Goal: Book appointment/travel/reservation

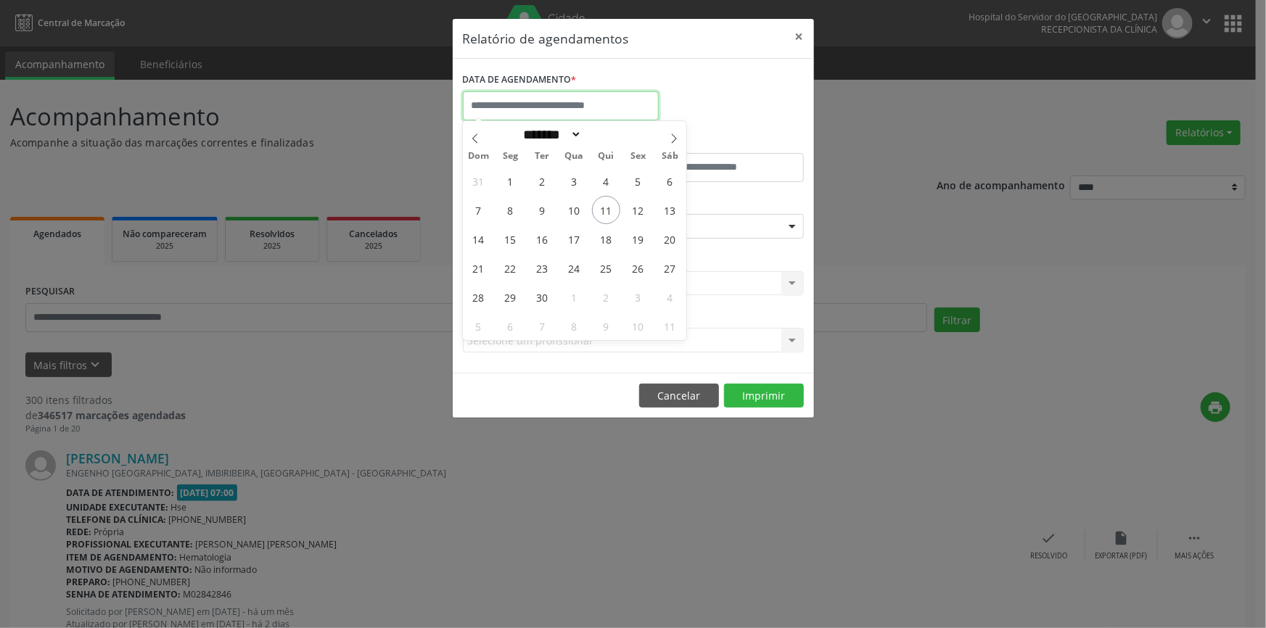
click at [566, 95] on input "text" at bounding box center [561, 105] width 196 height 29
click at [639, 208] on span "12" at bounding box center [638, 210] width 28 height 28
type input "**********"
click at [639, 210] on span "12" at bounding box center [638, 210] width 28 height 28
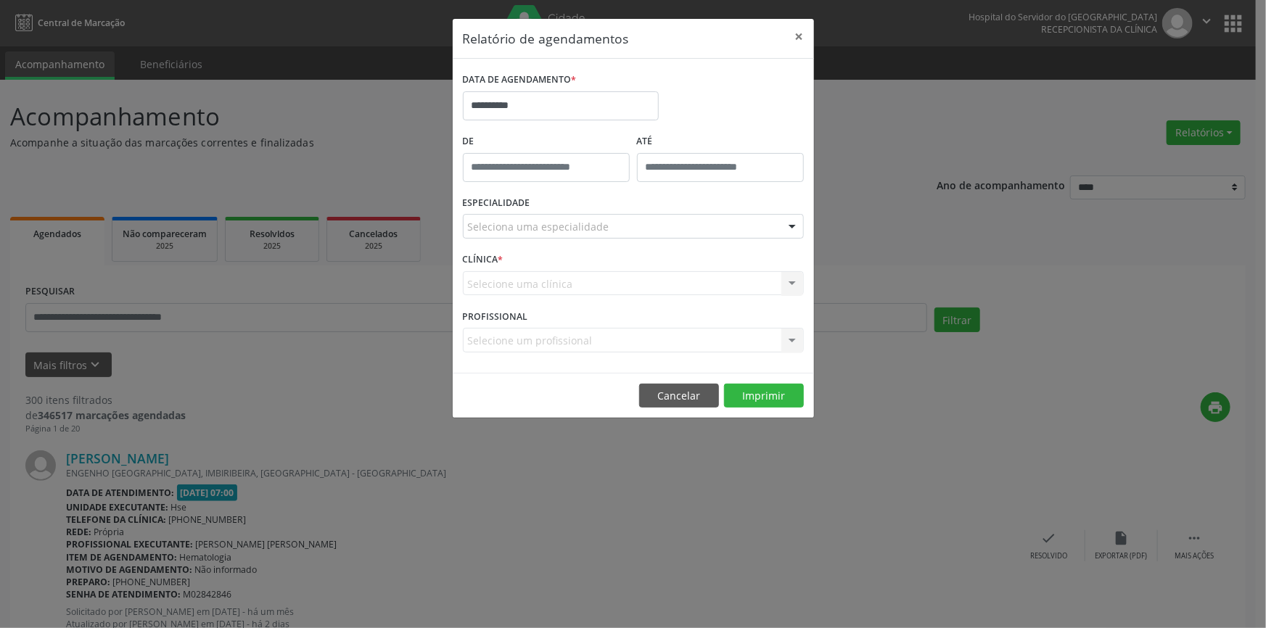
click at [639, 210] on div "ESPECIALIDADE Seleciona uma especialidade Todas as especialidades Alergologia A…" at bounding box center [633, 220] width 348 height 57
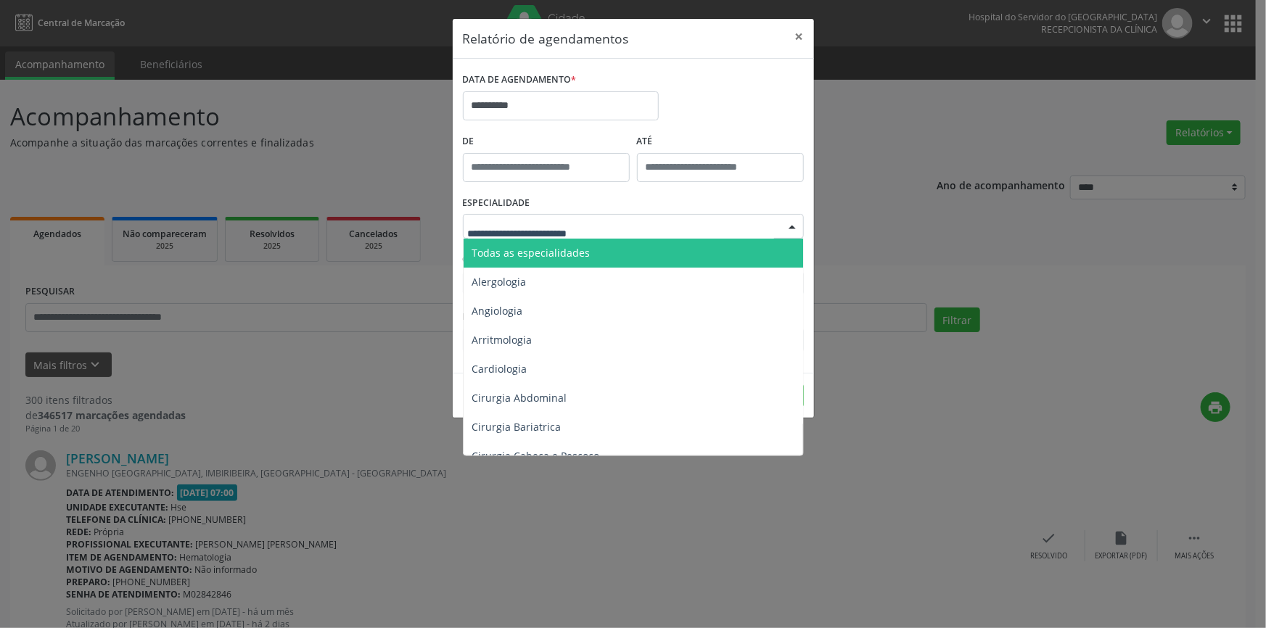
click at [797, 225] on div at bounding box center [793, 227] width 22 height 25
type input "***"
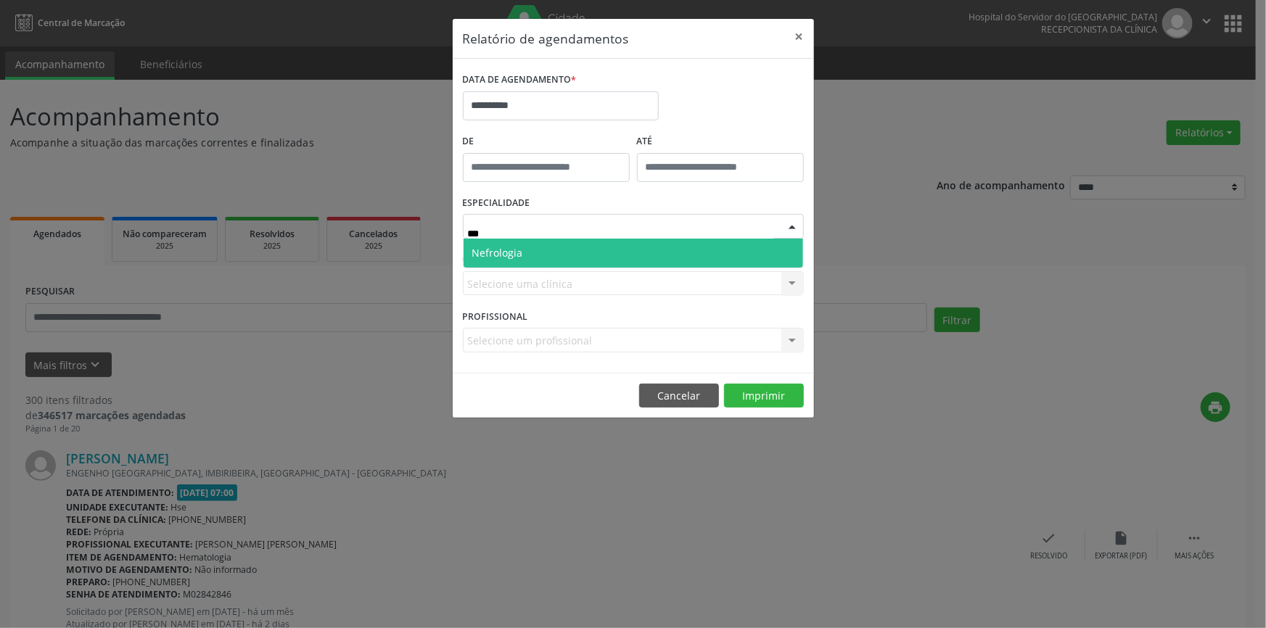
click at [667, 242] on span "Nefrologia" at bounding box center [634, 253] width 340 height 29
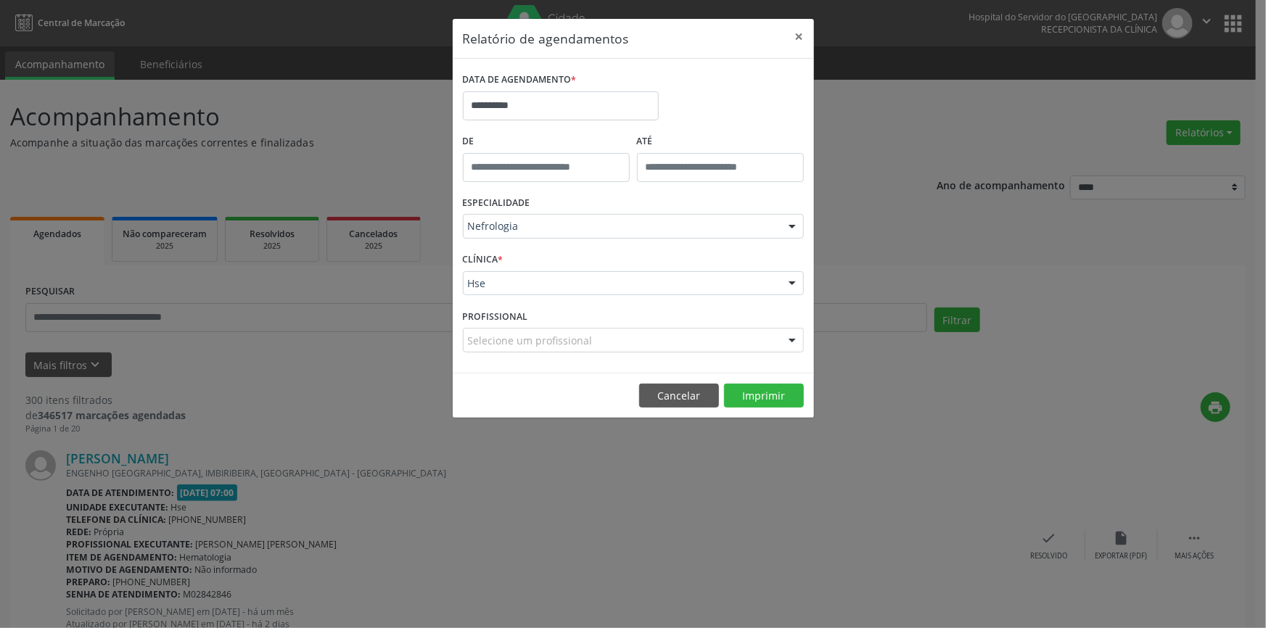
click at [793, 283] on div at bounding box center [793, 284] width 22 height 25
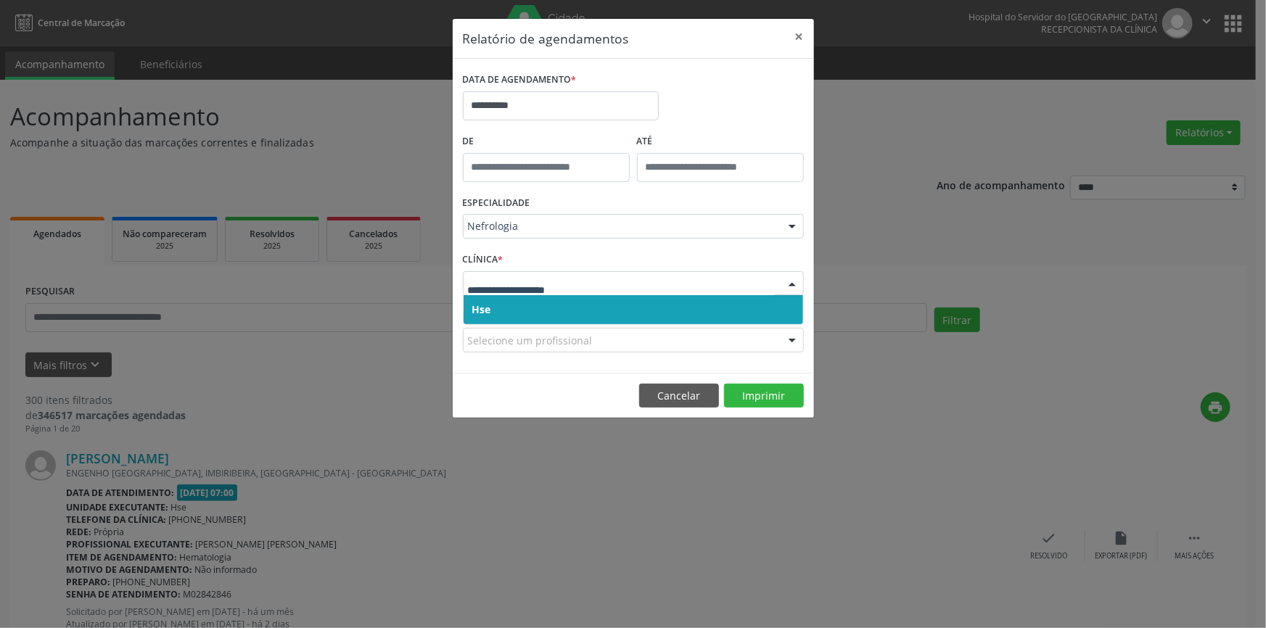
click at [782, 307] on span "Hse" at bounding box center [634, 309] width 340 height 29
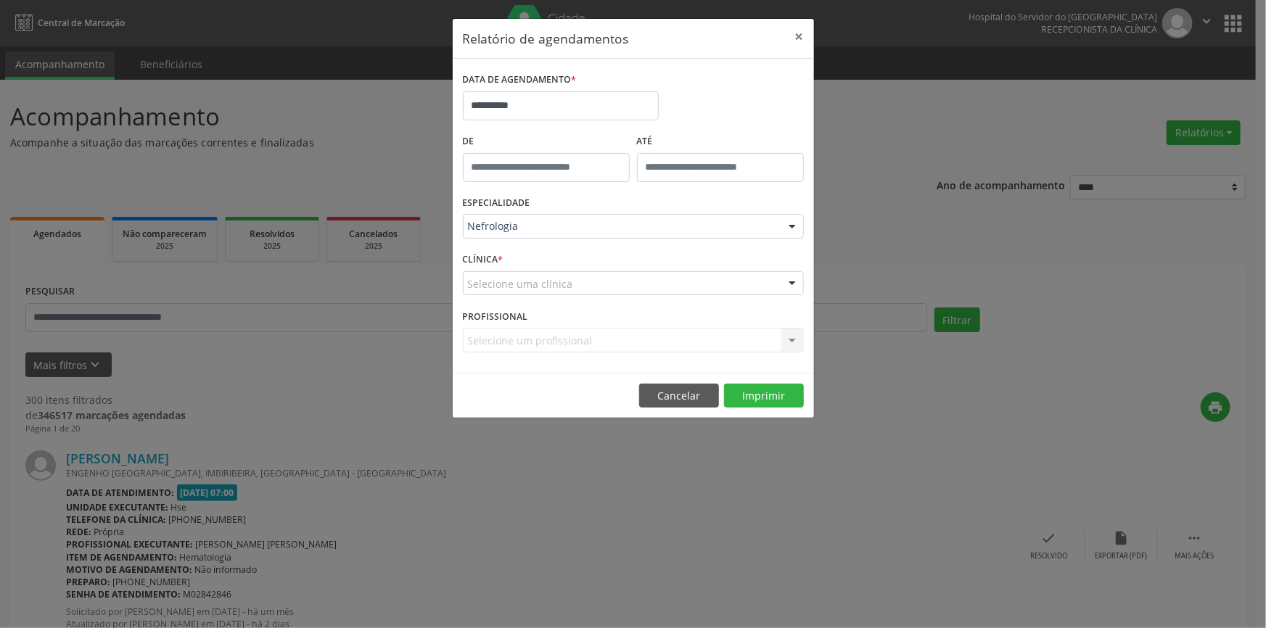
click at [795, 279] on div at bounding box center [793, 284] width 22 height 25
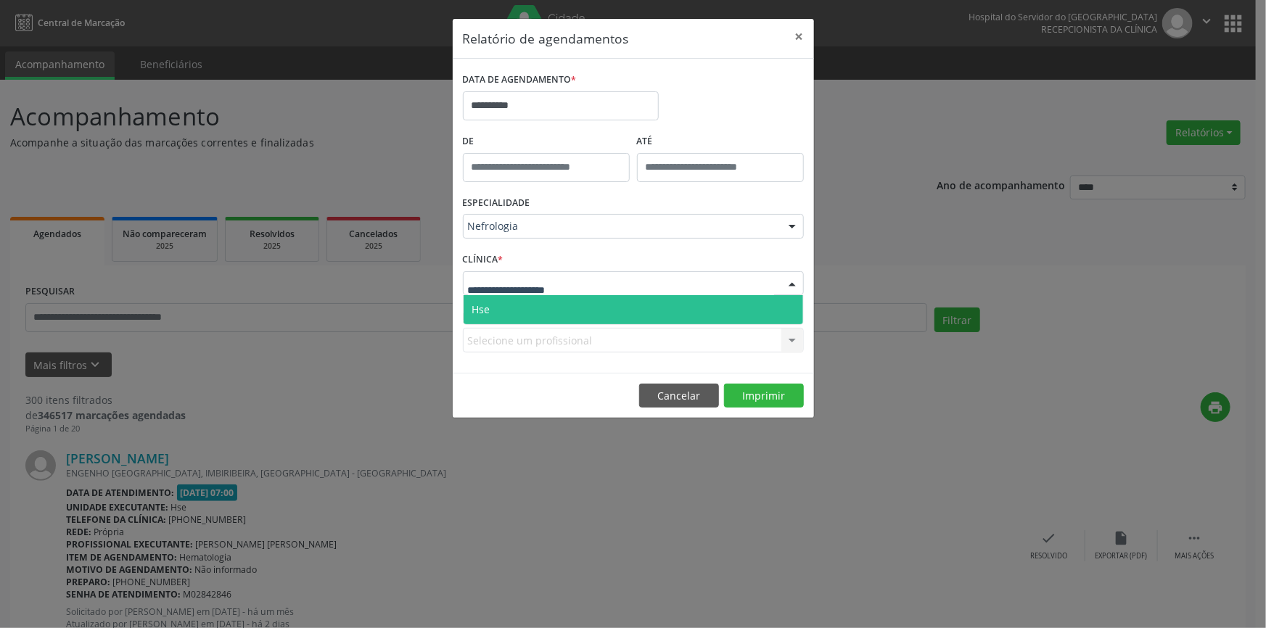
click at [795, 303] on span "Hse" at bounding box center [634, 309] width 340 height 29
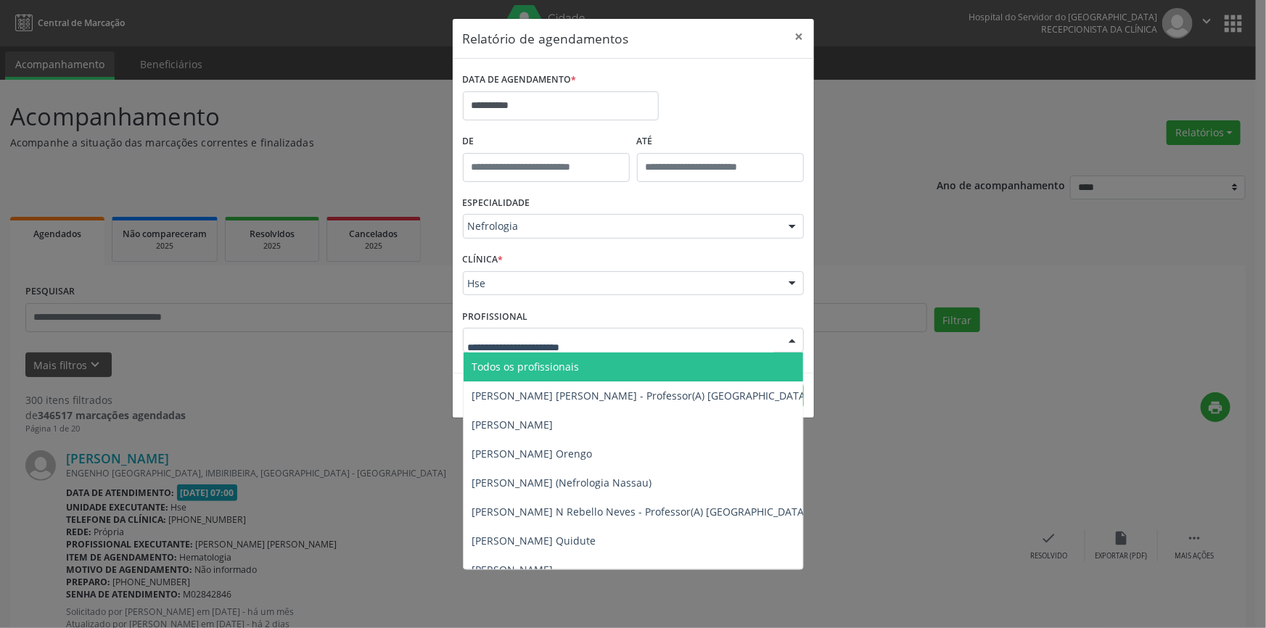
click at [791, 343] on div at bounding box center [793, 341] width 22 height 25
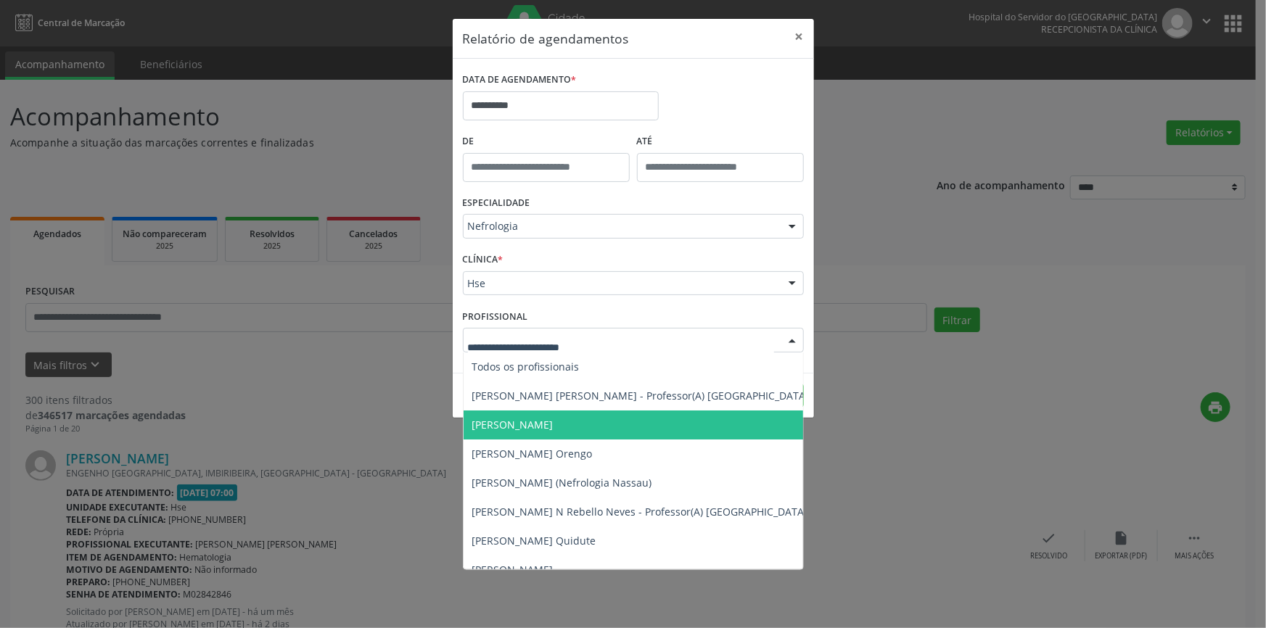
click at [588, 417] on span "[PERSON_NAME]" at bounding box center [641, 425] width 355 height 29
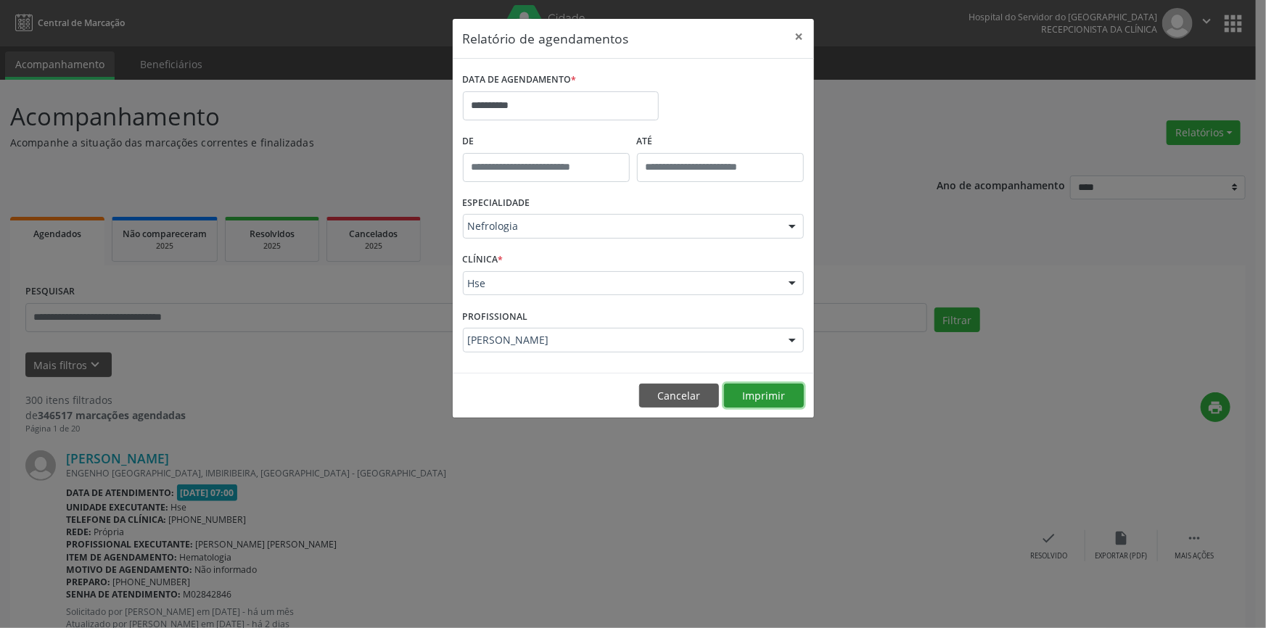
click at [775, 401] on button "Imprimir" at bounding box center [764, 396] width 80 height 25
click at [802, 34] on button "×" at bounding box center [799, 37] width 29 height 36
